Goal: Transaction & Acquisition: Purchase product/service

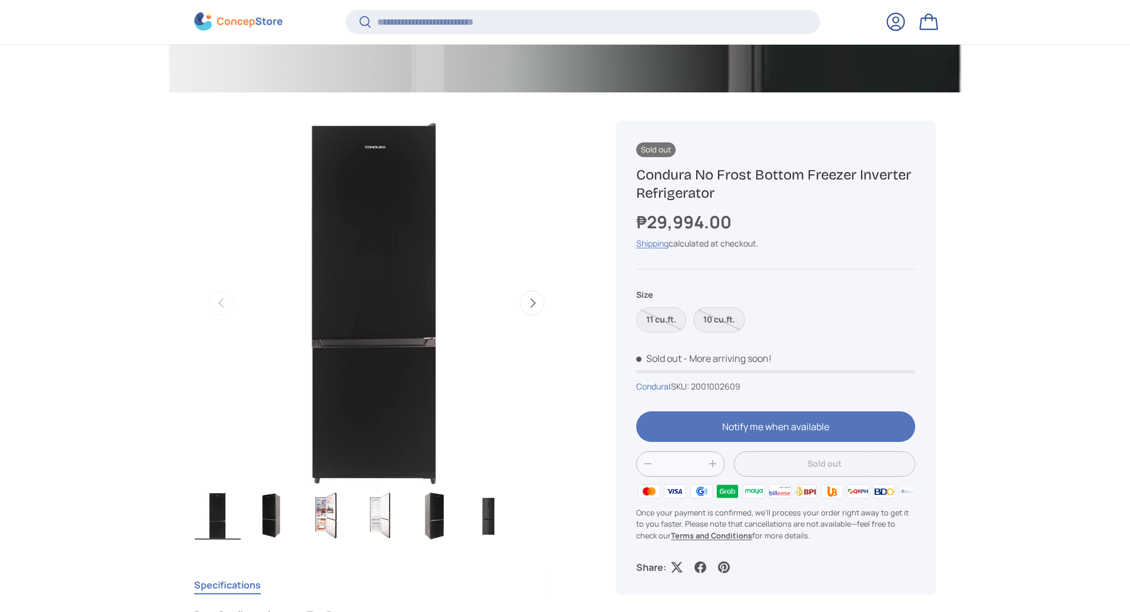
scroll to position [645, 0]
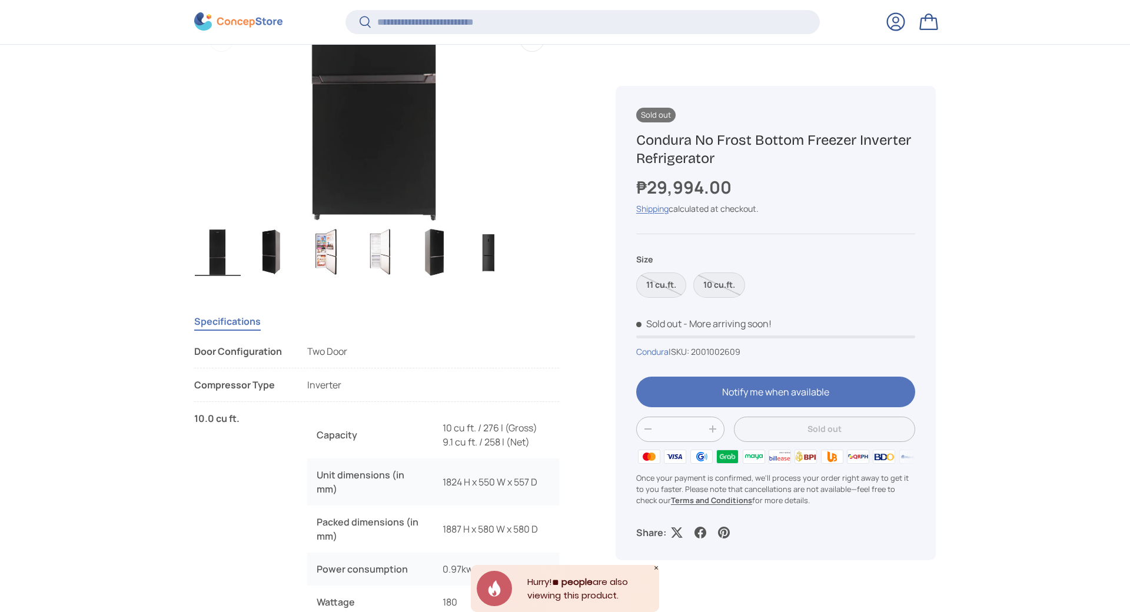
drag, startPoint x: 299, startPoint y: 345, endPoint x: 0, endPoint y: 385, distance: 302.1
click at [265, 259] on img "Gallery Viewer" at bounding box center [272, 252] width 46 height 47
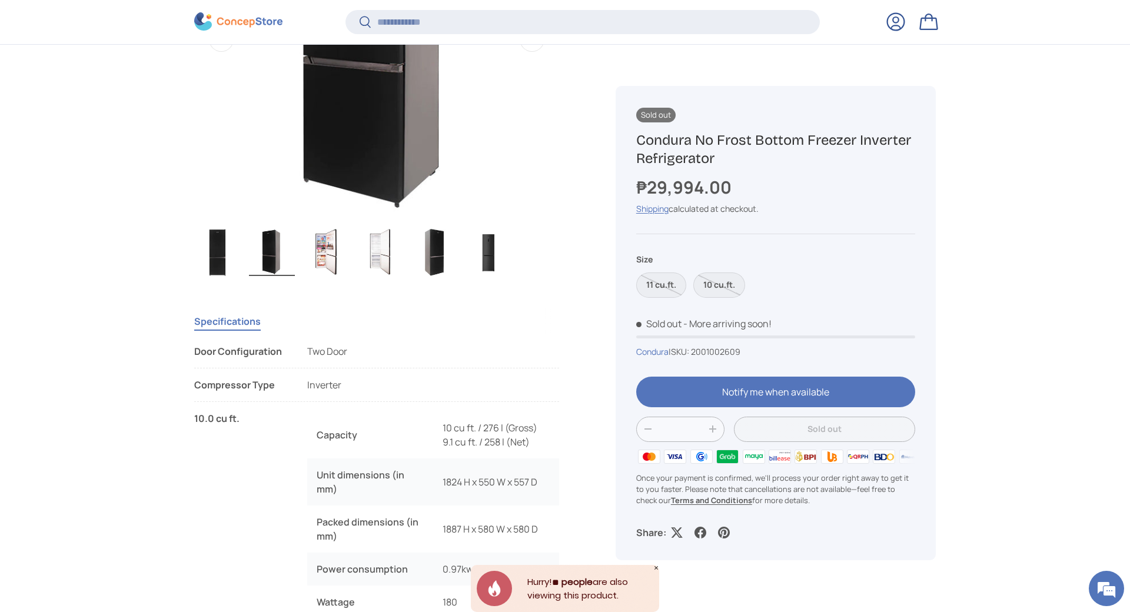
click at [316, 254] on img "Gallery Viewer" at bounding box center [326, 252] width 46 height 47
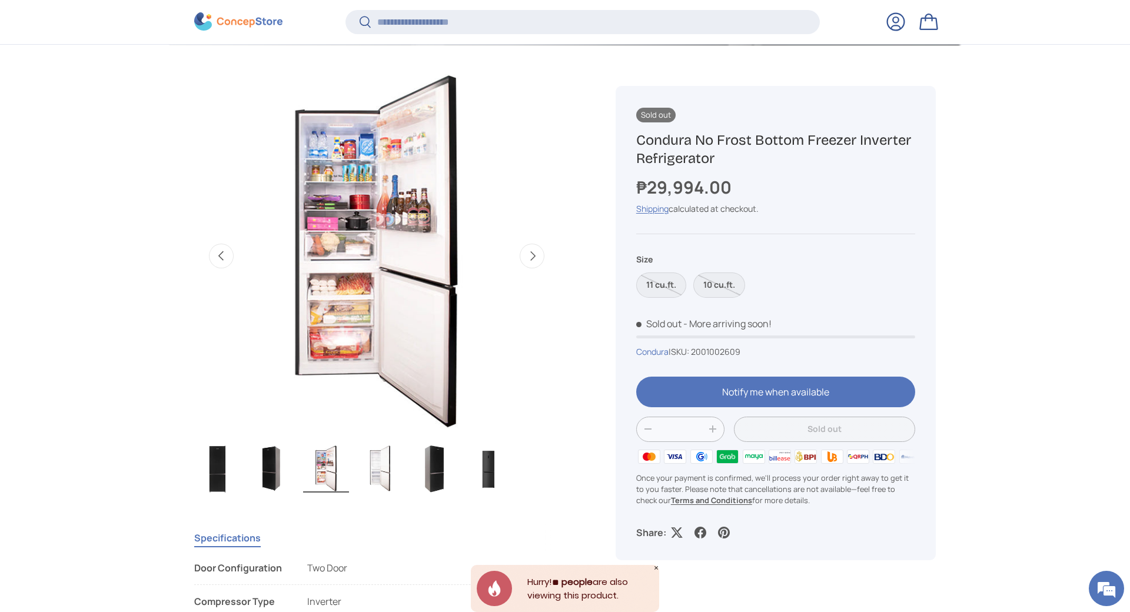
scroll to position [468, 0]
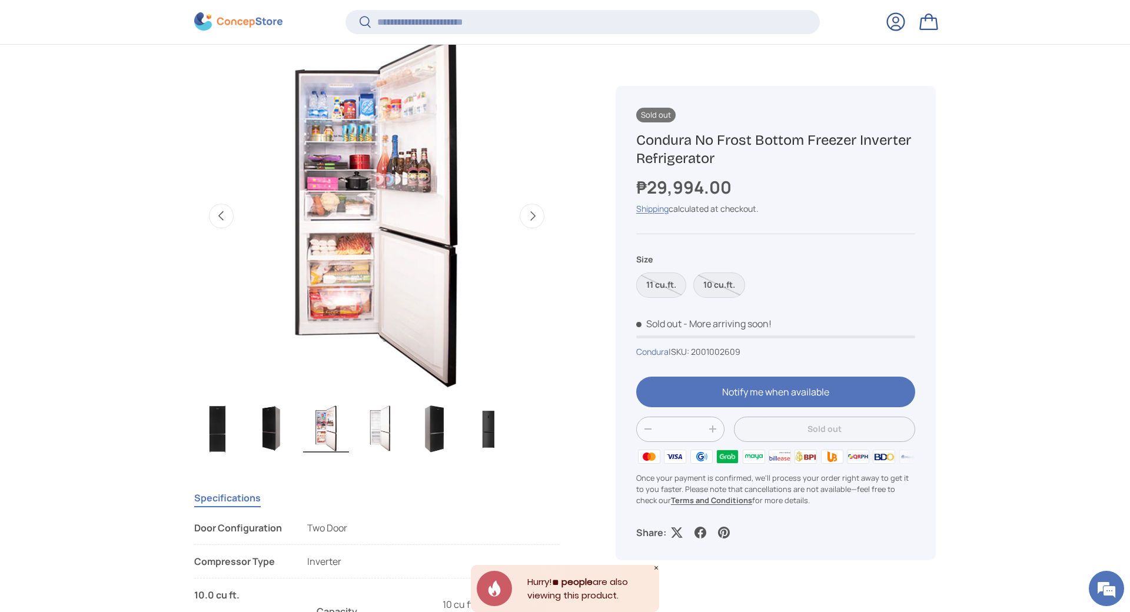
click at [378, 430] on img "Gallery Viewer" at bounding box center [380, 428] width 46 height 47
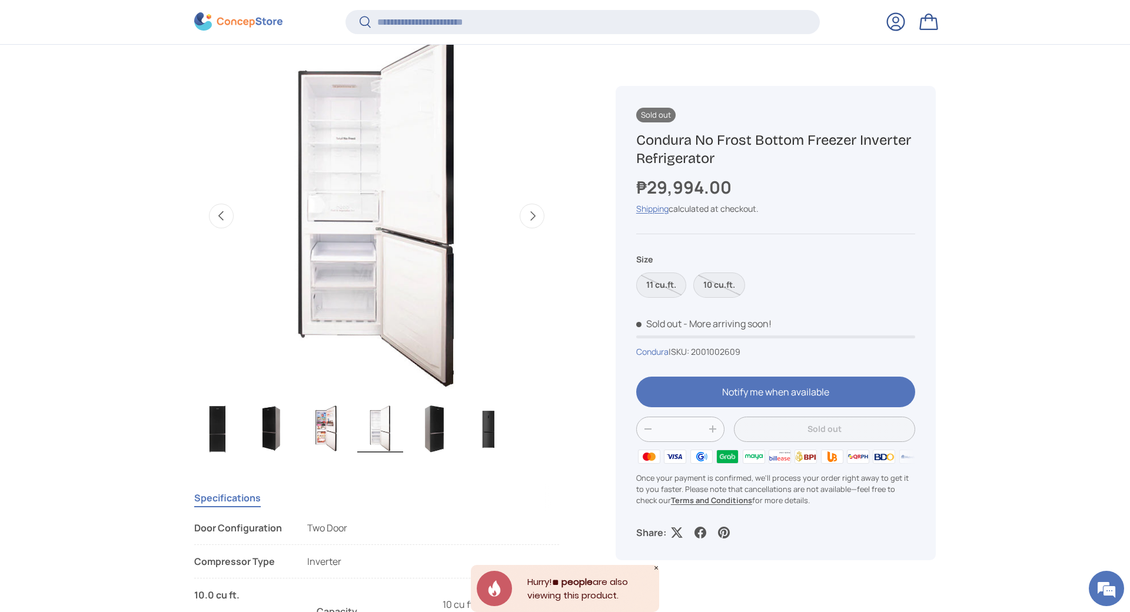
click at [440, 430] on img "Gallery Viewer" at bounding box center [434, 428] width 46 height 47
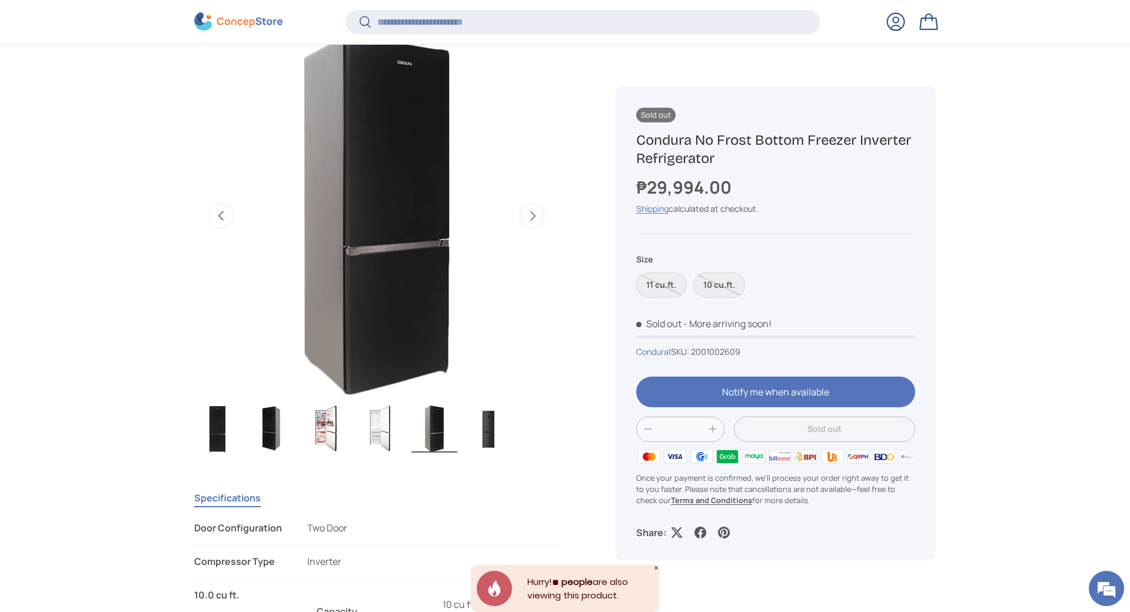
click at [488, 427] on img "Gallery Viewer" at bounding box center [488, 428] width 46 height 47
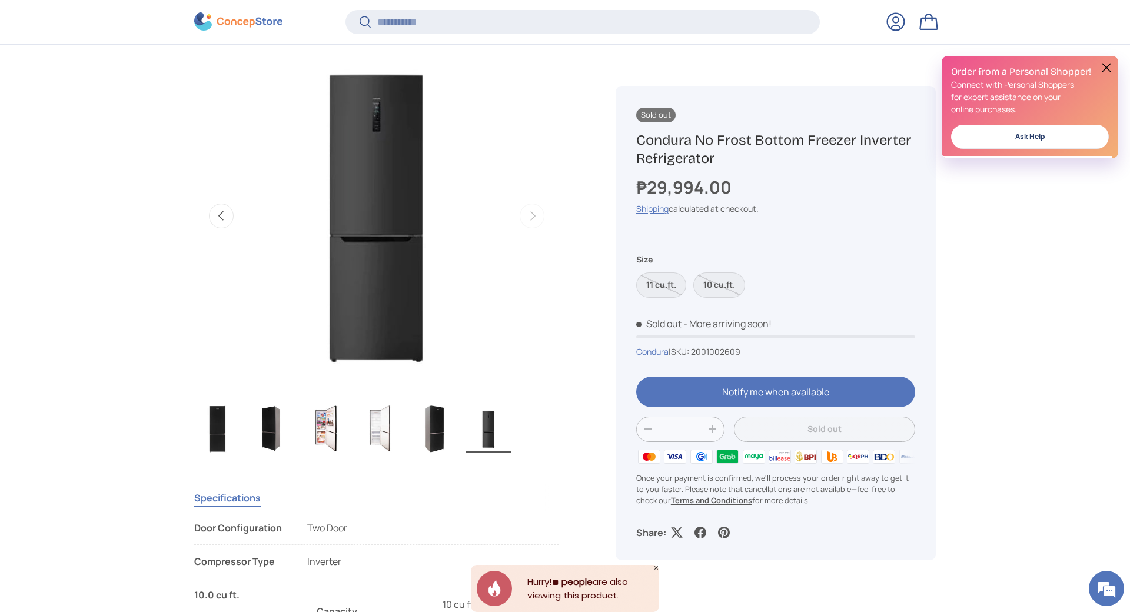
click at [427, 434] on img "Gallery Viewer" at bounding box center [434, 428] width 46 height 47
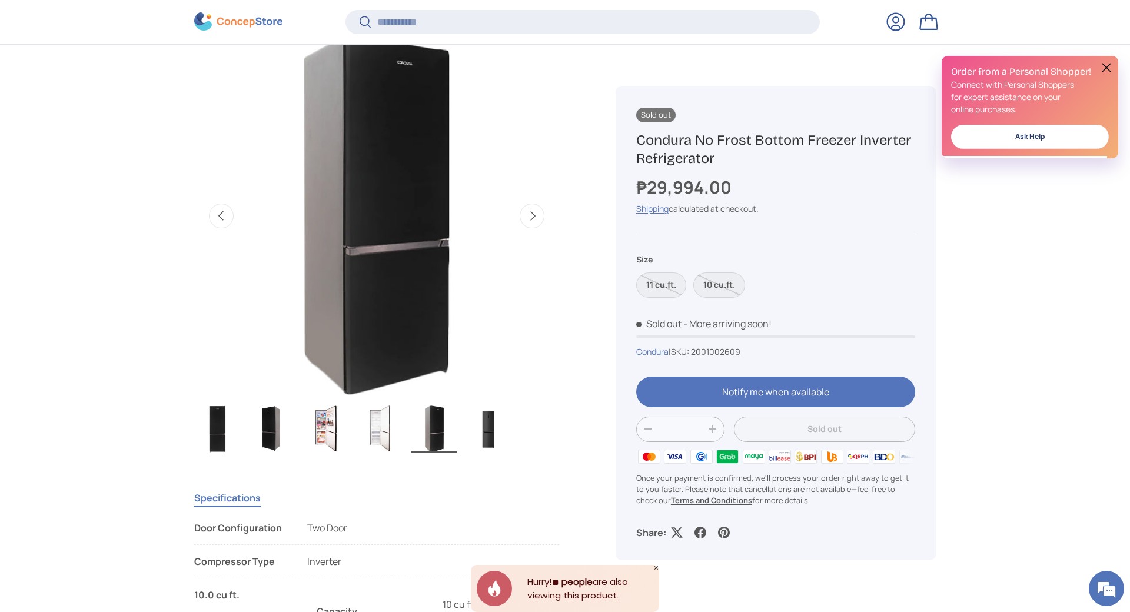
click at [365, 438] on img "Gallery Viewer" at bounding box center [380, 428] width 46 height 47
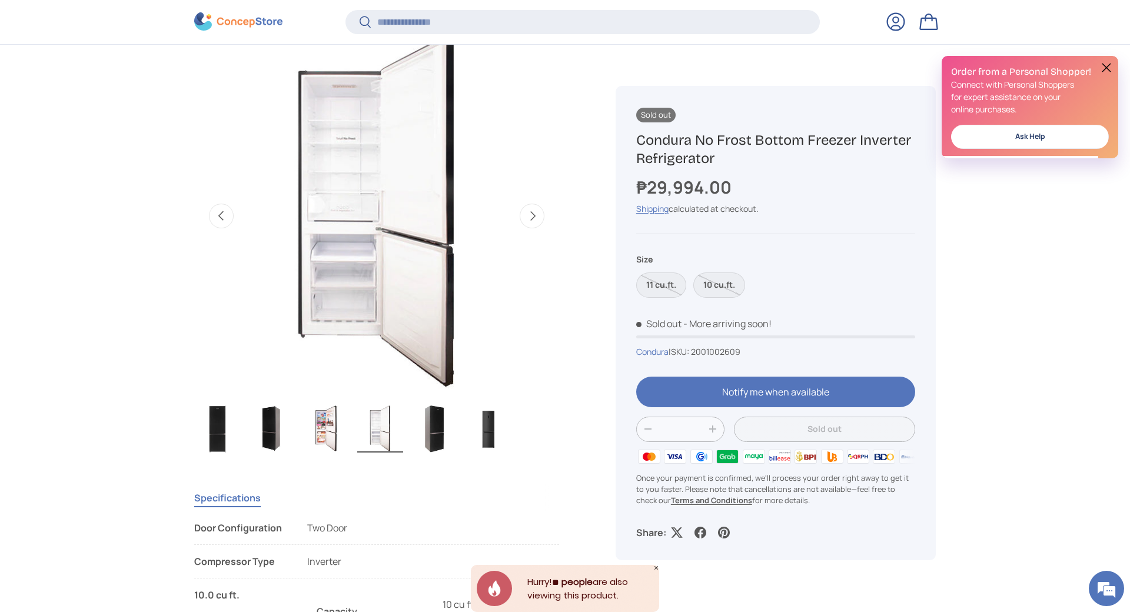
click at [469, 435] on img "Gallery Viewer" at bounding box center [488, 428] width 46 height 47
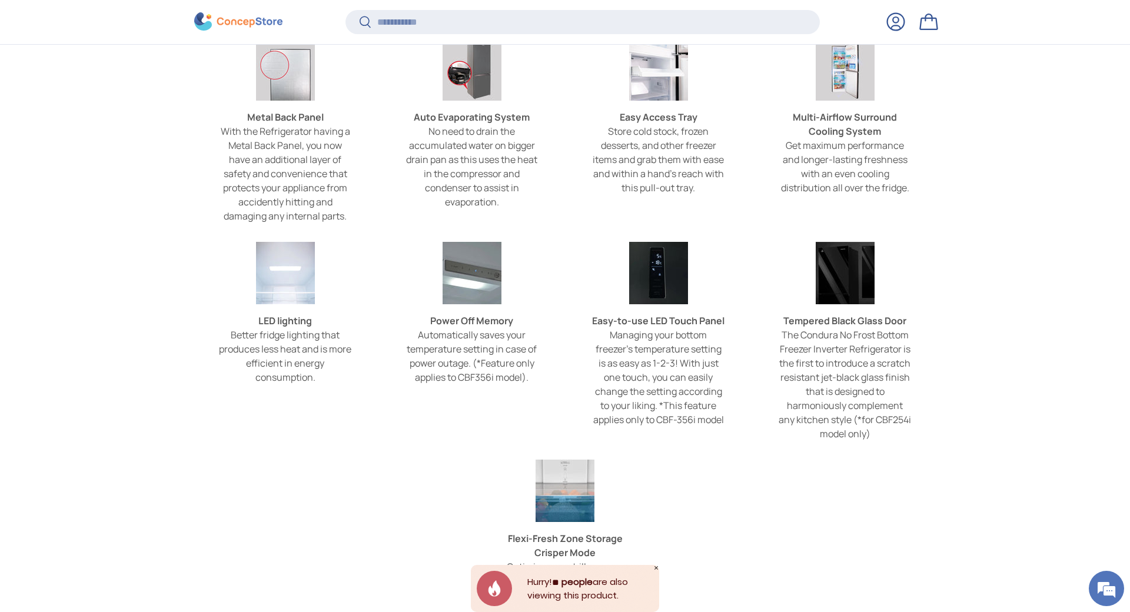
scroll to position [3939, 0]
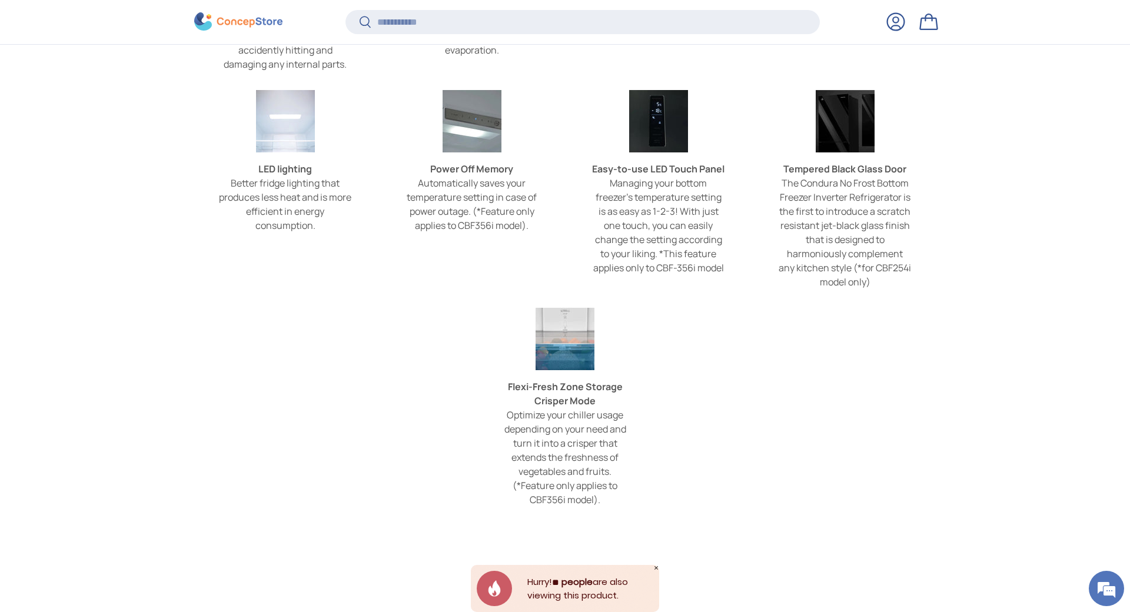
click at [644, 140] on img at bounding box center [658, 121] width 59 height 62
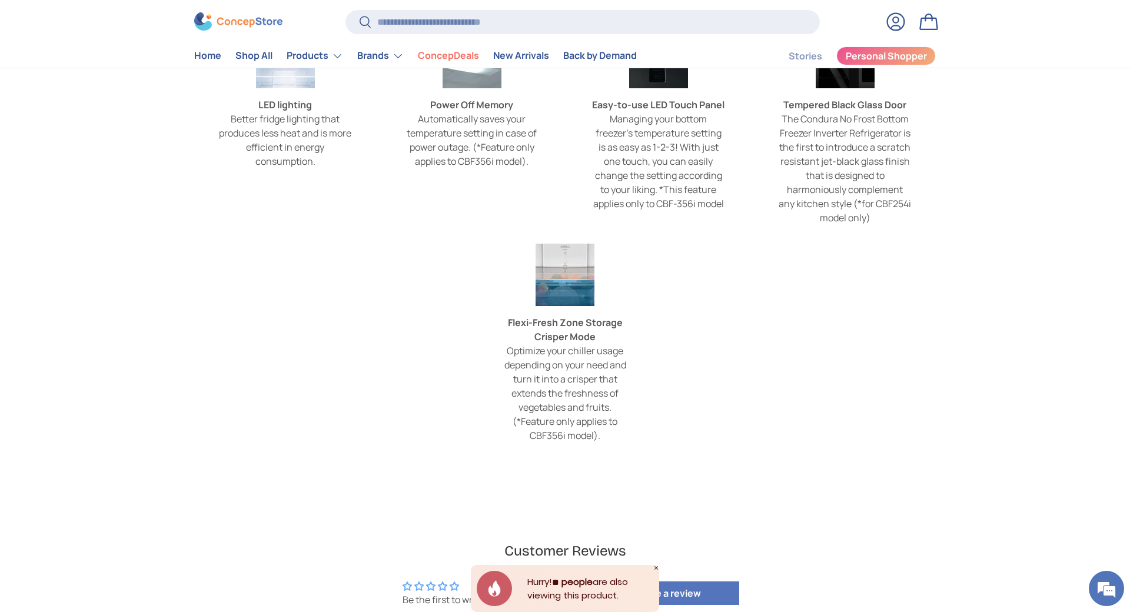
scroll to position [4000, 0]
